Goal: Check status: Check status

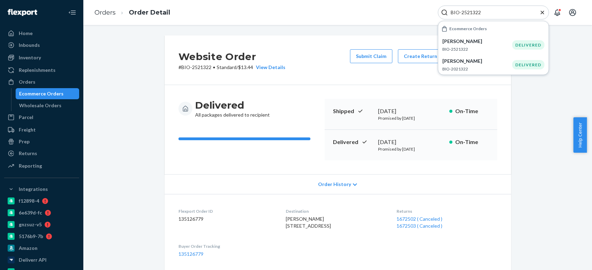
scroll to position [174, 0]
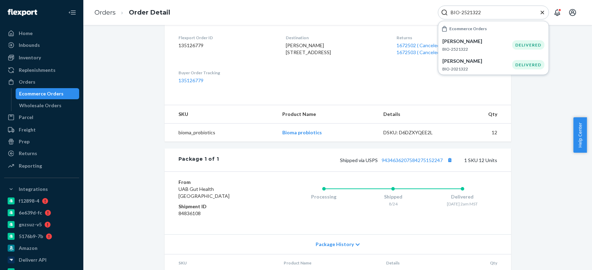
click at [473, 12] on input "BIO-2521322" at bounding box center [490, 12] width 85 height 7
paste input "696406"
click at [492, 44] on p "[PERSON_NAME]" at bounding box center [477, 41] width 70 height 7
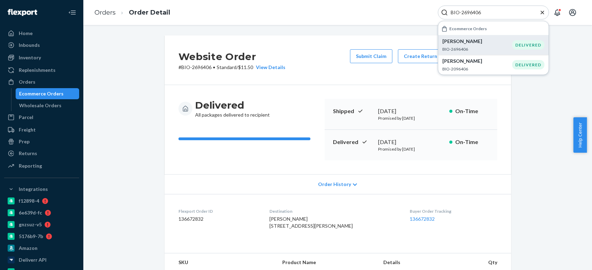
click at [473, 12] on input "BIO-2696406" at bounding box center [490, 12] width 85 height 7
paste input "1128122"
type input "BIO-1128122"
click at [503, 48] on p "BIO-1128122" at bounding box center [479, 49] width 74 height 6
